Goal: Task Accomplishment & Management: Complete application form

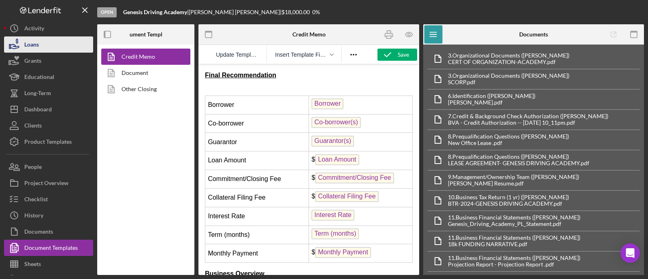
scroll to position [912, 0]
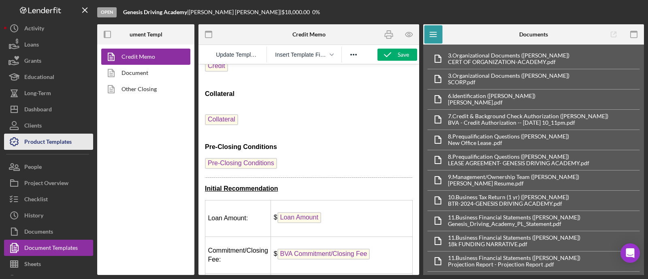
click at [43, 137] on div "Product Templates" at bounding box center [47, 143] width 47 height 18
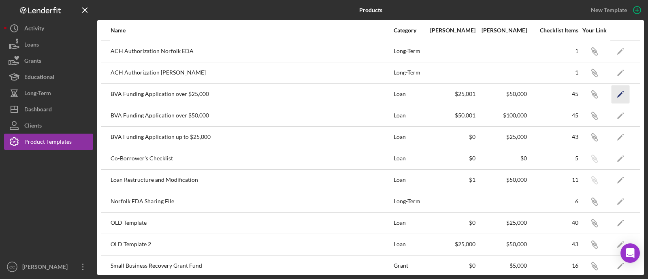
click at [614, 94] on icon "Icon/Edit" at bounding box center [621, 94] width 18 height 18
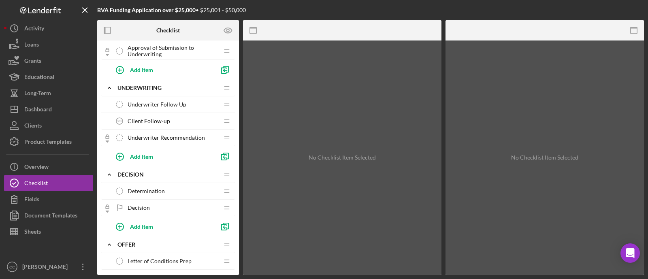
scroll to position [658, 0]
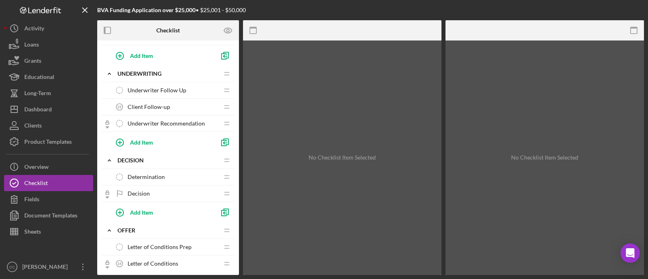
click at [165, 170] on div "Determination Determination" at bounding box center [164, 177] width 107 height 16
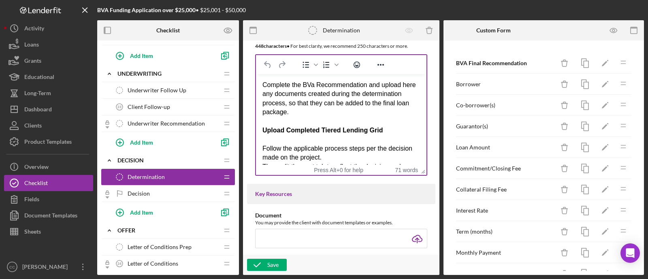
scroll to position [152, 0]
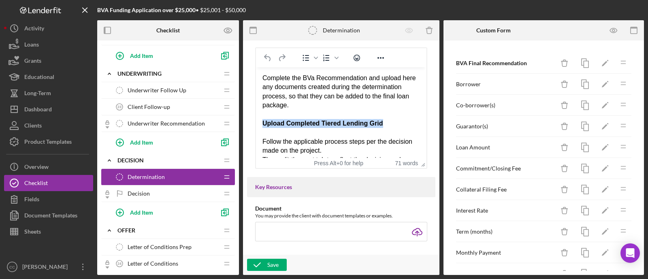
drag, startPoint x: 387, startPoint y: 124, endPoint x: 259, endPoint y: 123, distance: 128.5
click at [259, 123] on html "Complete the BVa Recommendation and upload here any documents created during th…" at bounding box center [341, 137] width 171 height 140
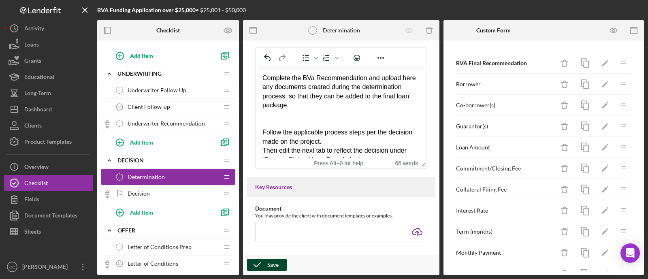
click at [277, 264] on div "Save" at bounding box center [273, 265] width 11 height 12
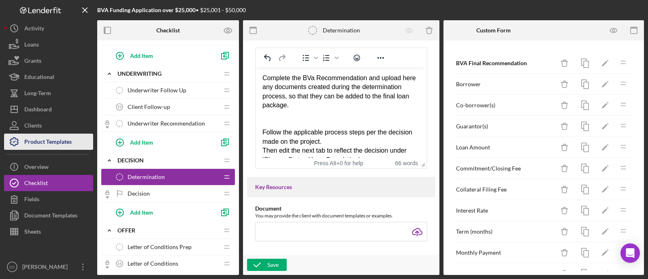
click at [53, 137] on div "Product Templates" at bounding box center [47, 143] width 47 height 18
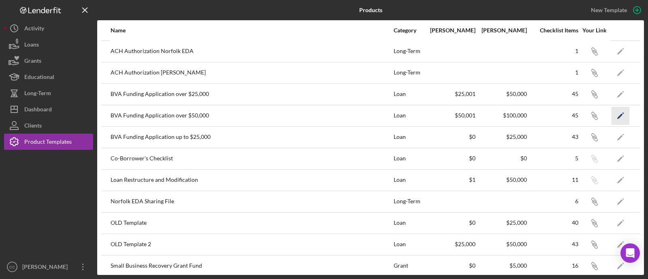
click at [619, 113] on icon "Icon/Edit" at bounding box center [621, 116] width 18 height 18
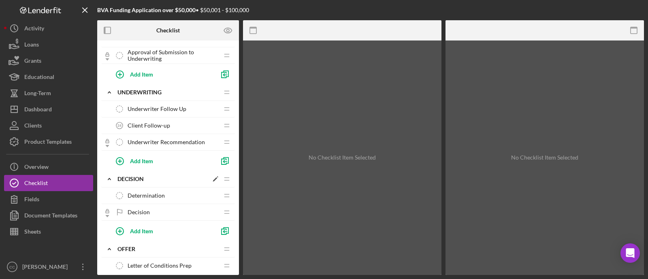
scroll to position [658, 0]
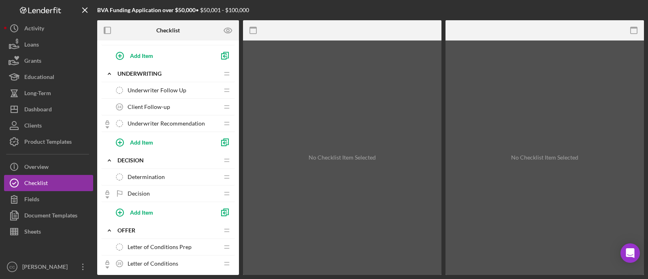
click at [148, 174] on span "Determination" at bounding box center [146, 177] width 37 height 6
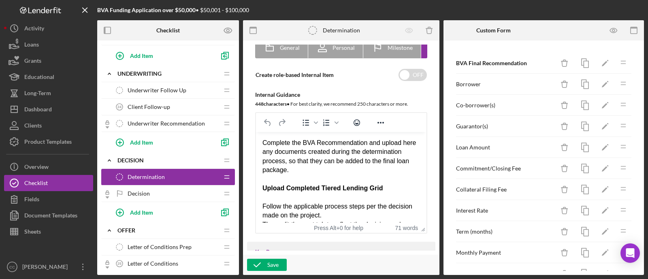
scroll to position [101, 0]
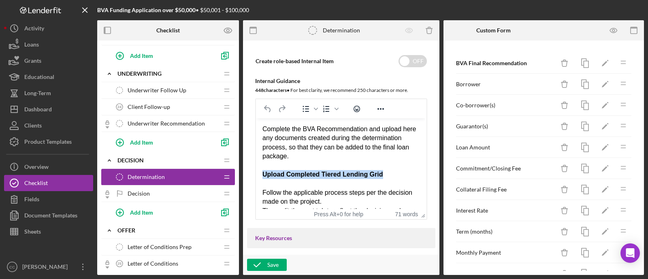
drag, startPoint x: 366, startPoint y: 176, endPoint x: 509, endPoint y: 296, distance: 187.0
click at [256, 176] on html "Complete the BVA Recommendation and upload here any documents created during th…" at bounding box center [341, 188] width 171 height 140
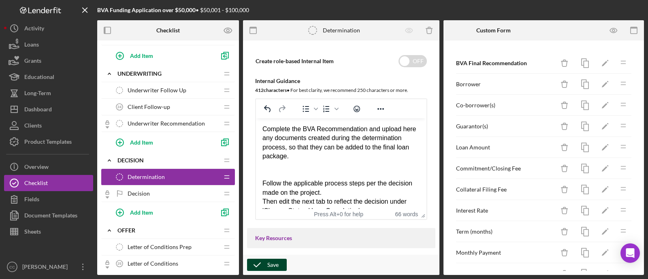
click at [278, 265] on div "Save" at bounding box center [273, 265] width 11 height 12
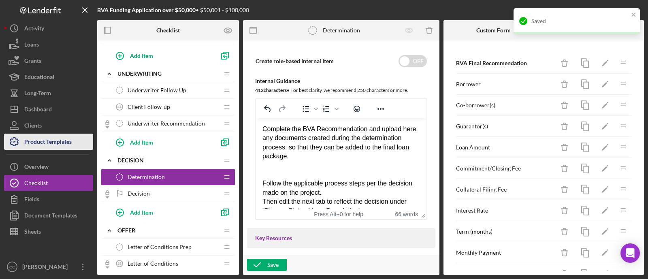
click at [66, 139] on div "Product Templates" at bounding box center [47, 143] width 47 height 18
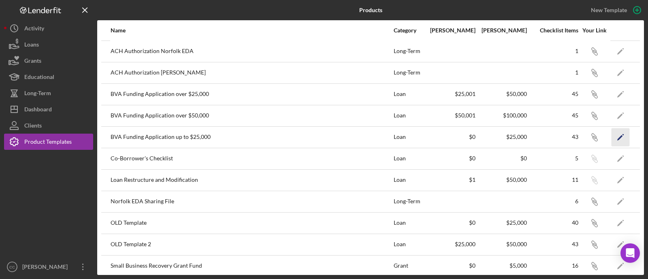
click at [614, 139] on icon "Icon/Edit" at bounding box center [621, 137] width 18 height 18
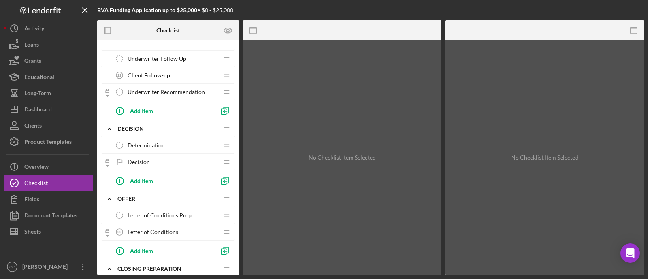
scroll to position [658, 0]
click at [160, 141] on span "Determination" at bounding box center [146, 144] width 37 height 6
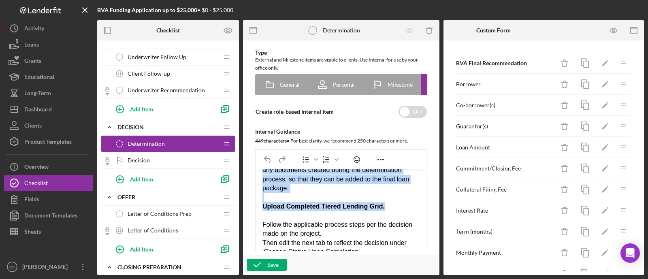
scroll to position [6, 0]
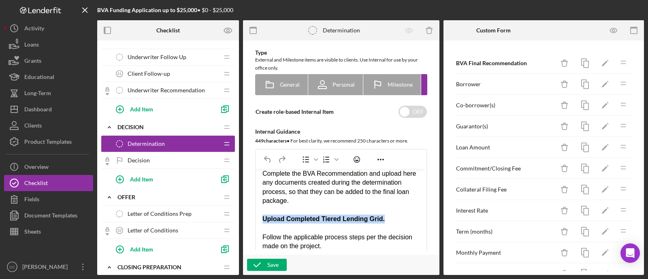
drag, startPoint x: 388, startPoint y: 176, endPoint x: 249, endPoint y: 215, distance: 144.3
click at [256, 215] on html "Complete the BVA Recommendation and upload here any documents created during th…" at bounding box center [341, 233] width 171 height 140
click at [259, 263] on icon "button" at bounding box center [257, 265] width 20 height 20
